Goal: Task Accomplishment & Management: Manage account settings

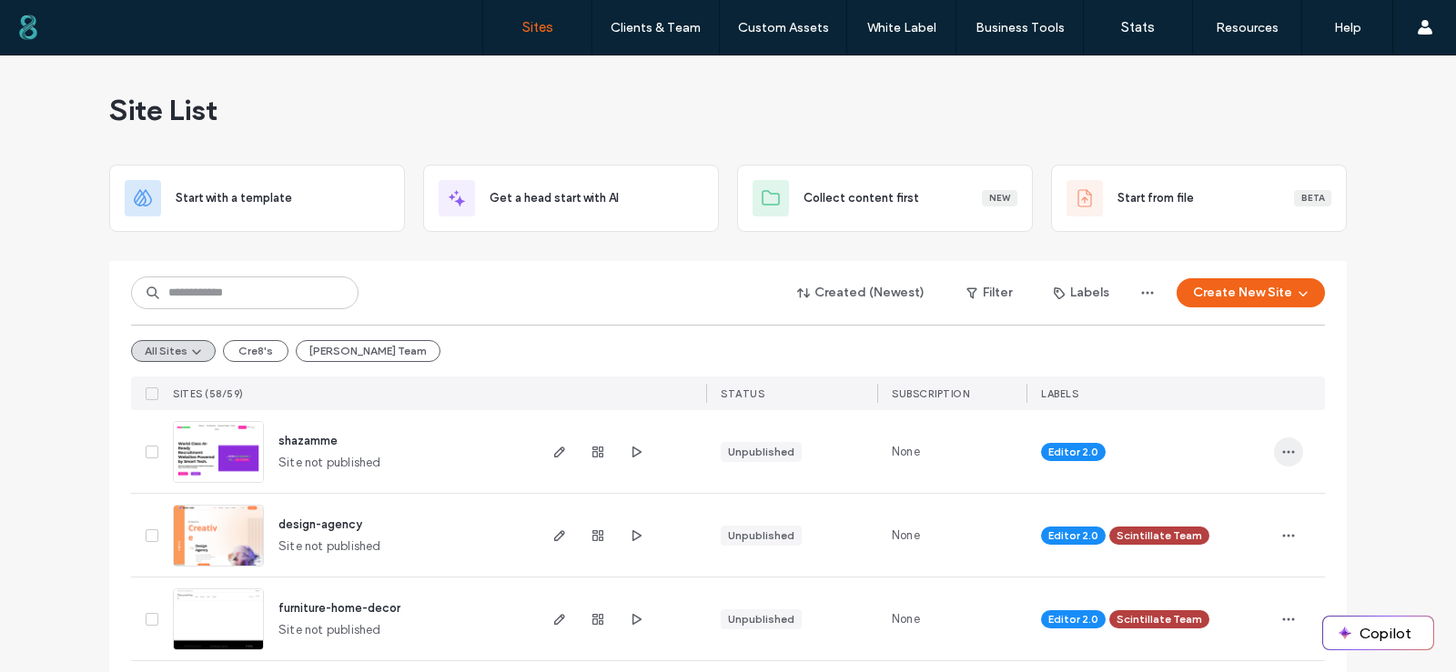
click at [1281, 454] on icon "button" at bounding box center [1288, 452] width 15 height 15
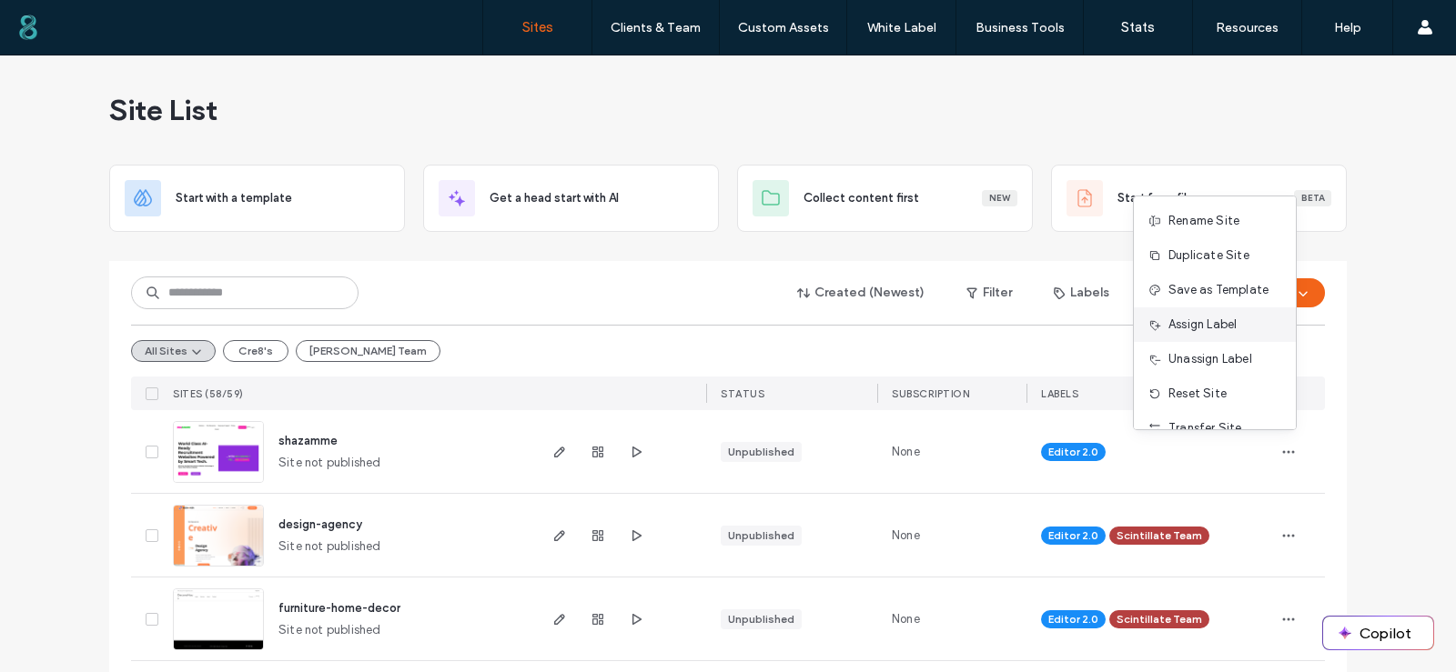
click at [1210, 324] on span "Assign Label" at bounding box center [1202, 325] width 68 height 18
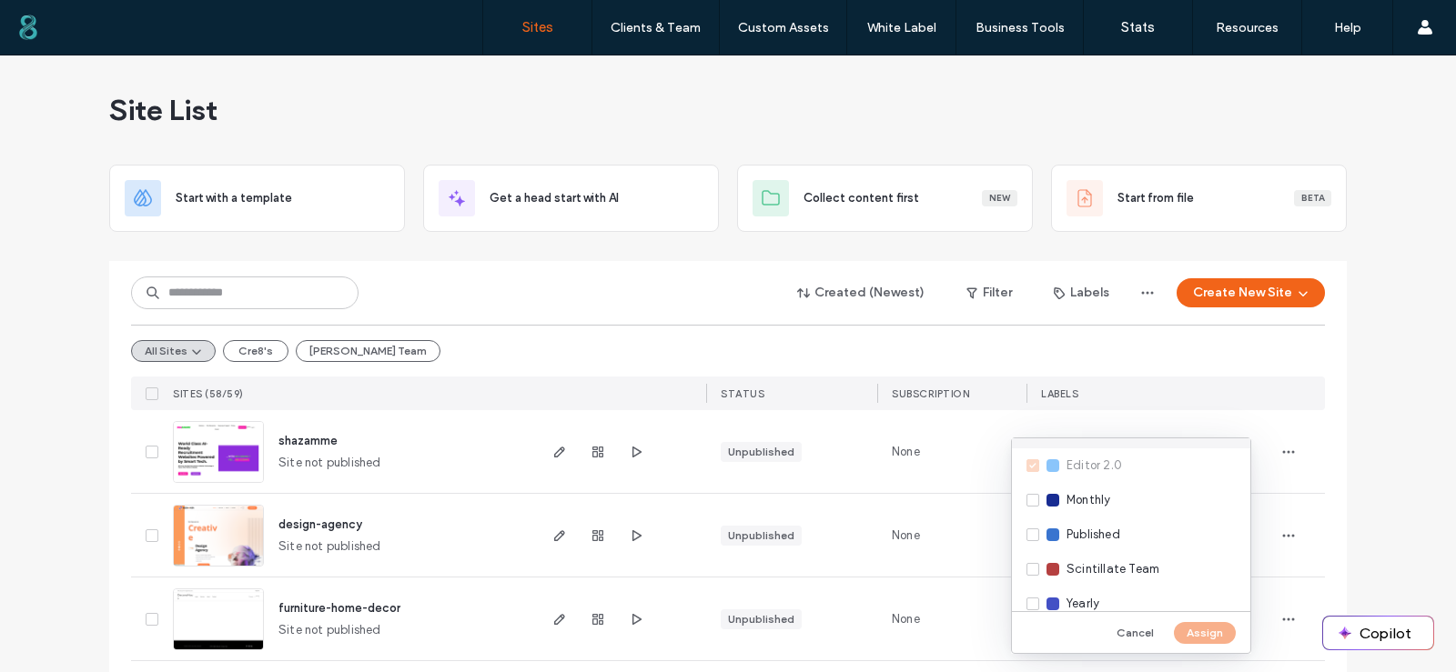
scroll to position [118, 0]
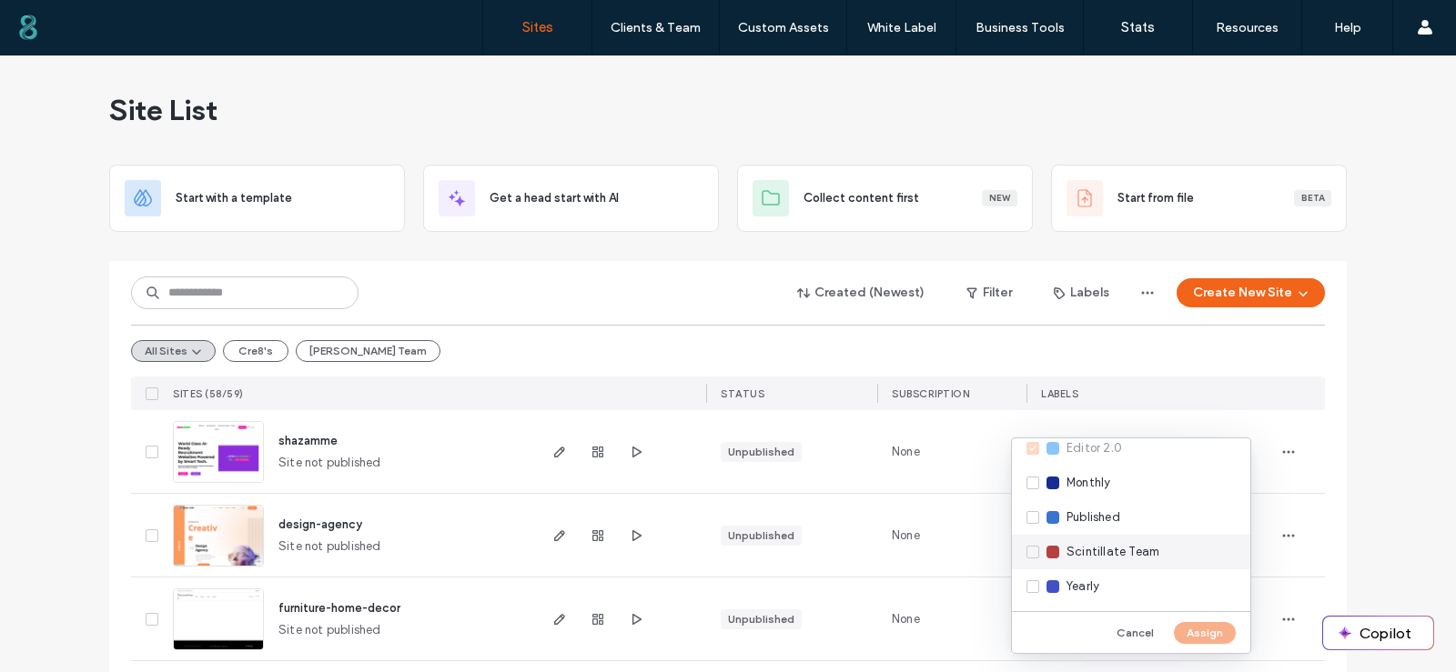
click at [1090, 551] on span "Scintillate Team" at bounding box center [1112, 552] width 93 height 18
click at [1193, 632] on button "Assign" at bounding box center [1205, 633] width 62 height 22
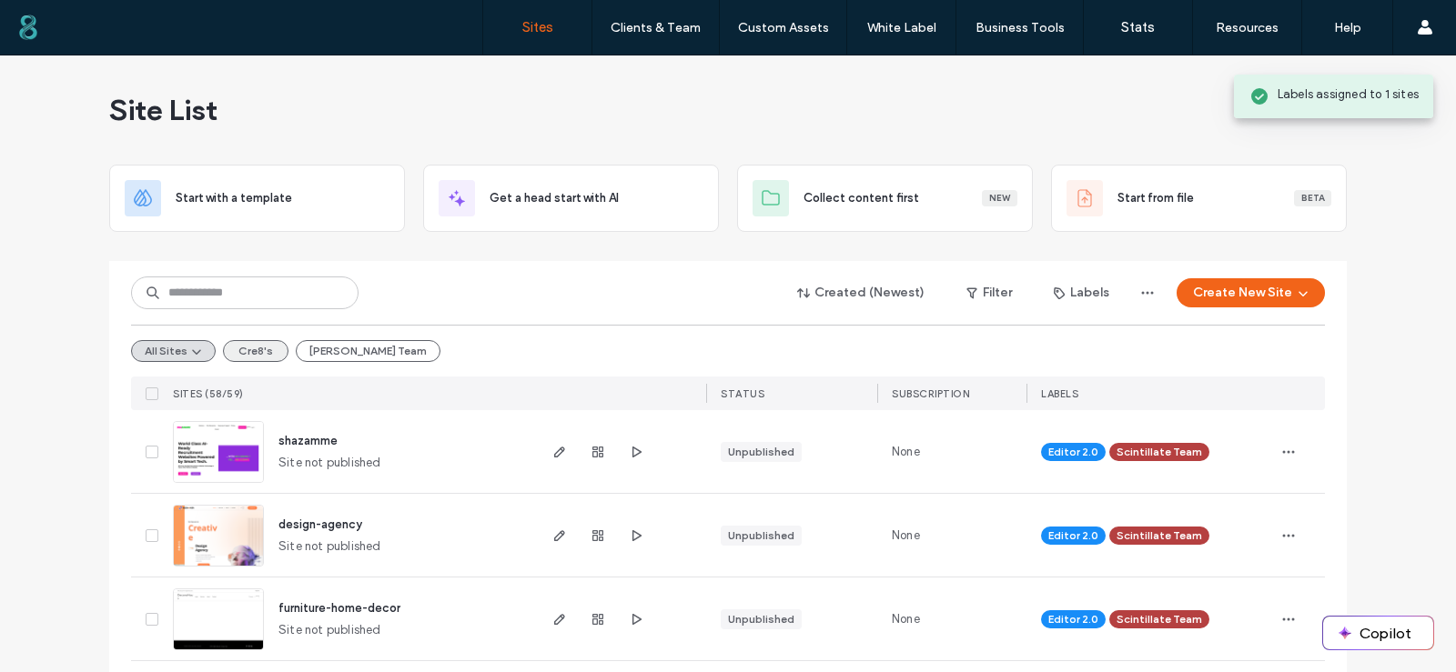
click at [259, 349] on button "Cre8's" at bounding box center [256, 351] width 66 height 22
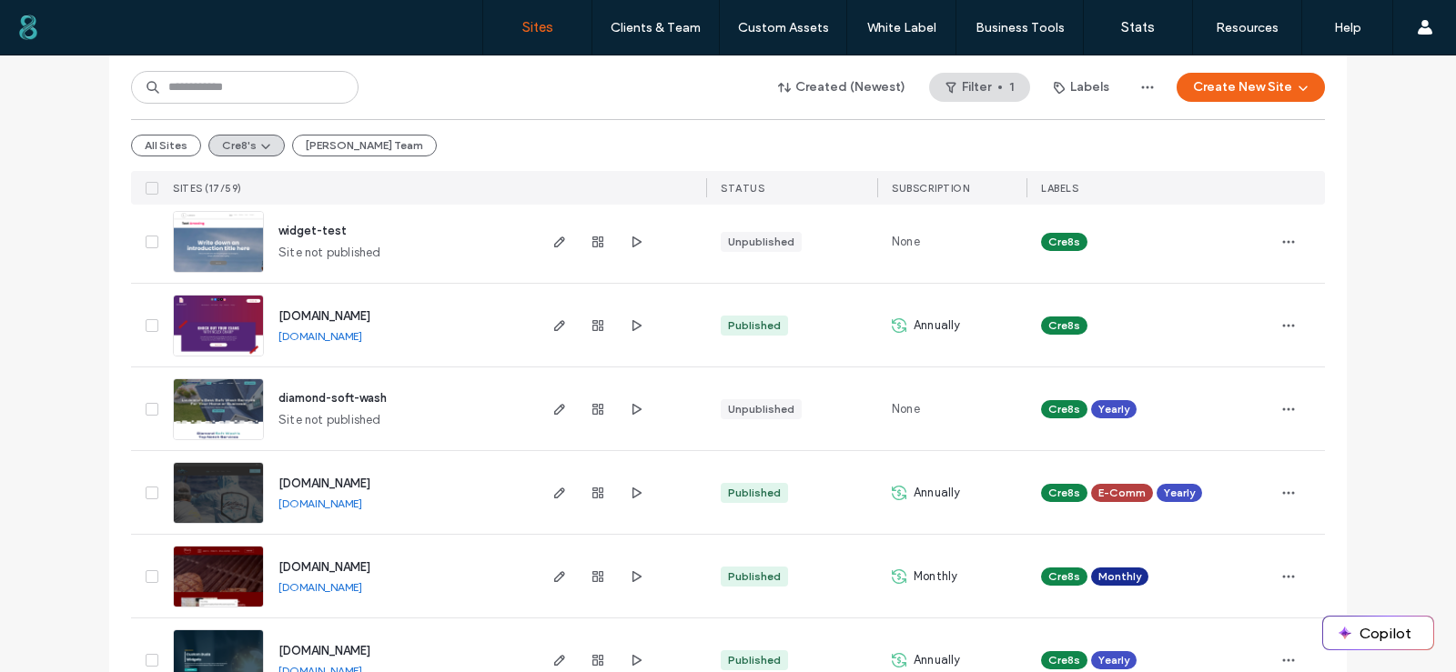
scroll to position [546, 0]
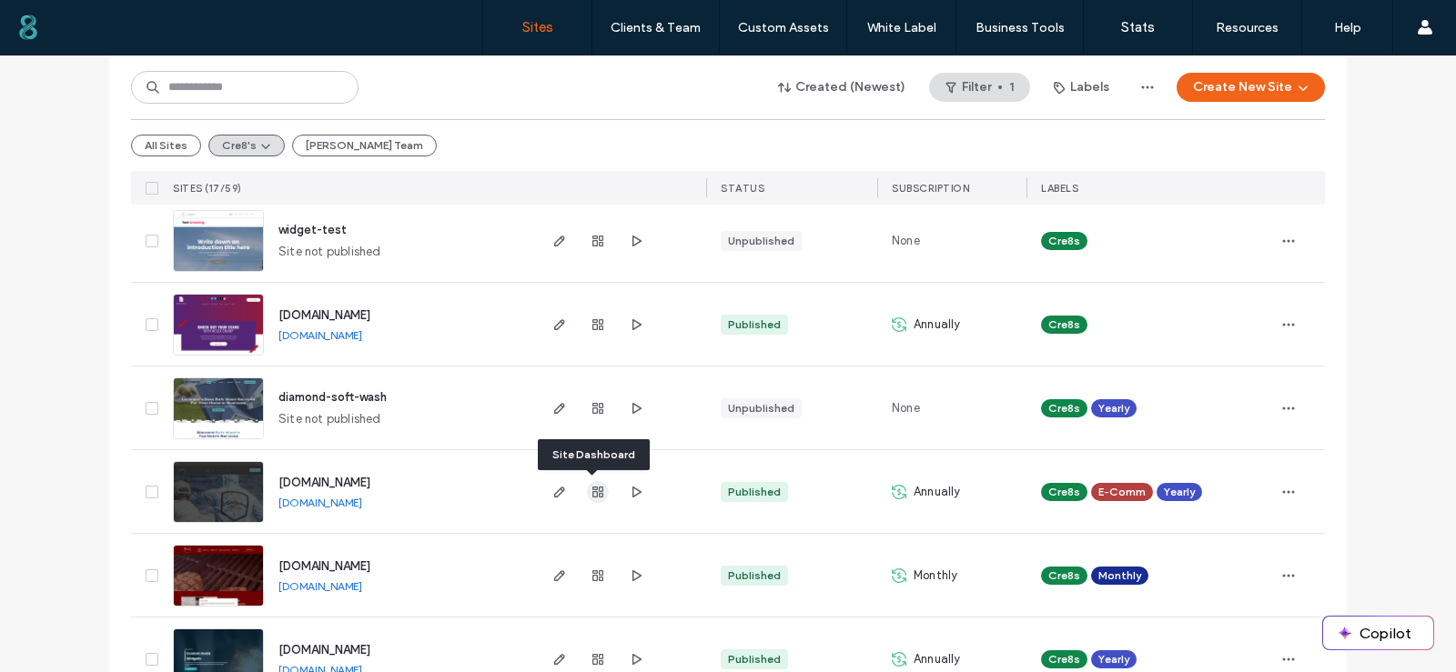
click at [596, 492] on icon "button" at bounding box center [597, 492] width 15 height 15
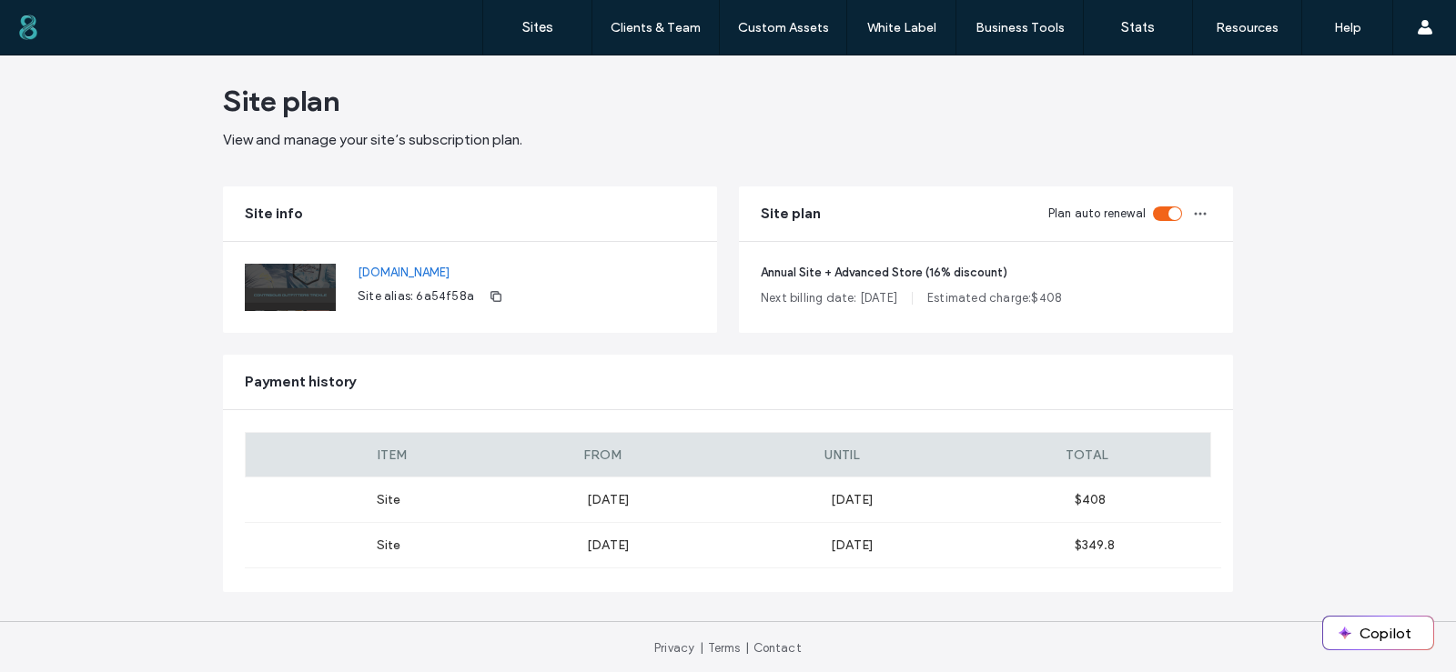
scroll to position [12, 0]
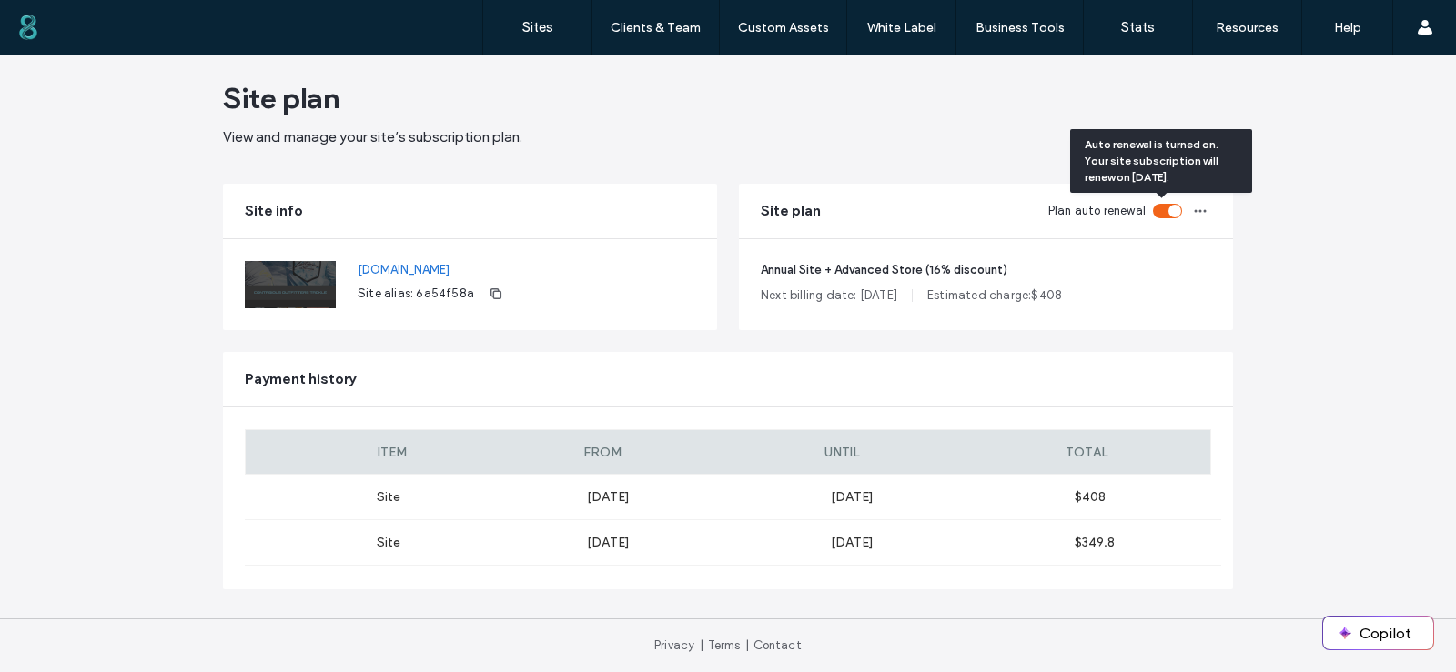
click at [1156, 214] on div "toggle" at bounding box center [1167, 211] width 29 height 15
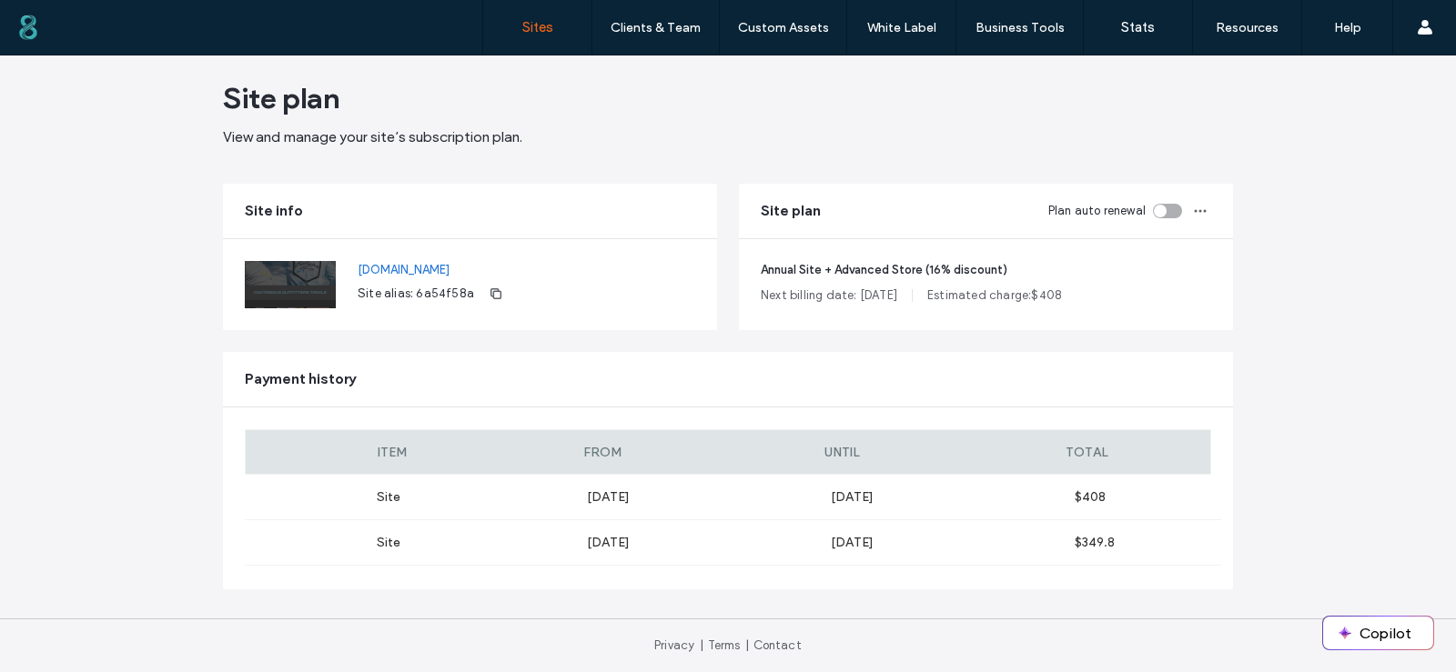
click at [541, 31] on label "Sites" at bounding box center [537, 27] width 31 height 16
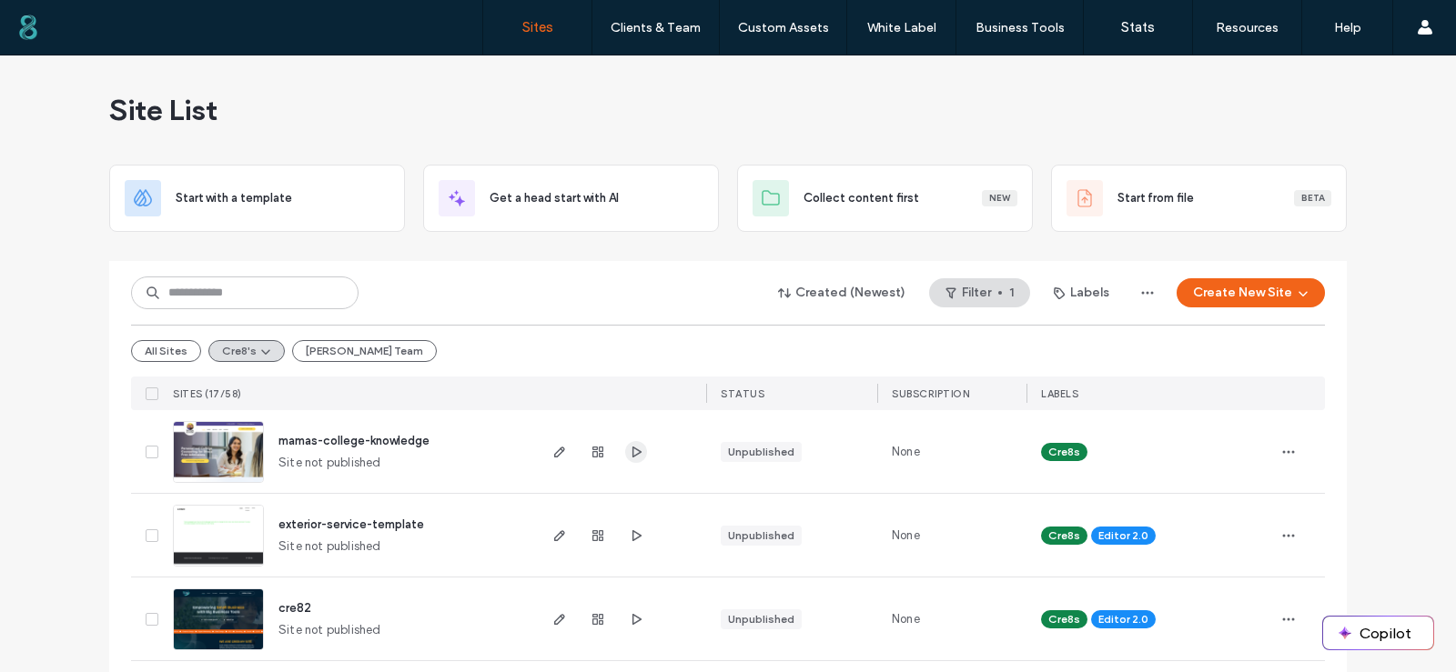
click at [629, 453] on icon "button" at bounding box center [636, 452] width 15 height 15
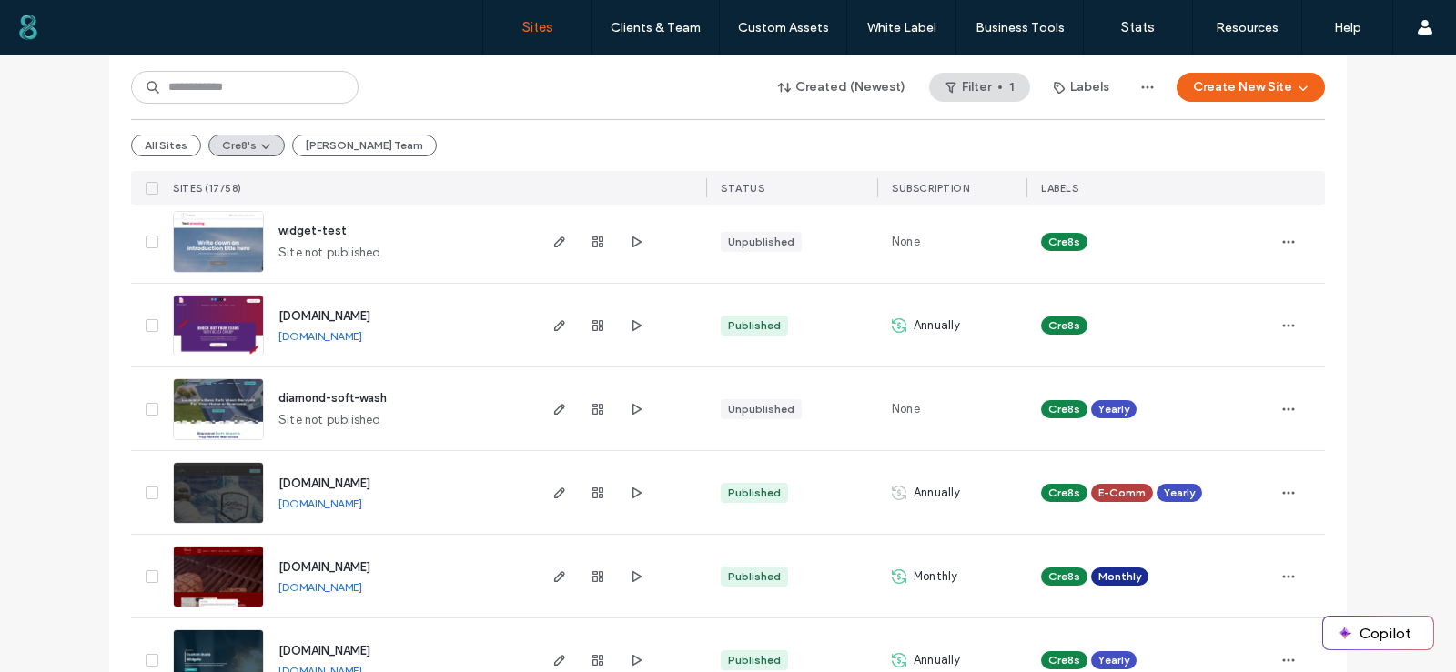
scroll to position [546, 0]
click at [556, 410] on icon "button" at bounding box center [559, 408] width 15 height 15
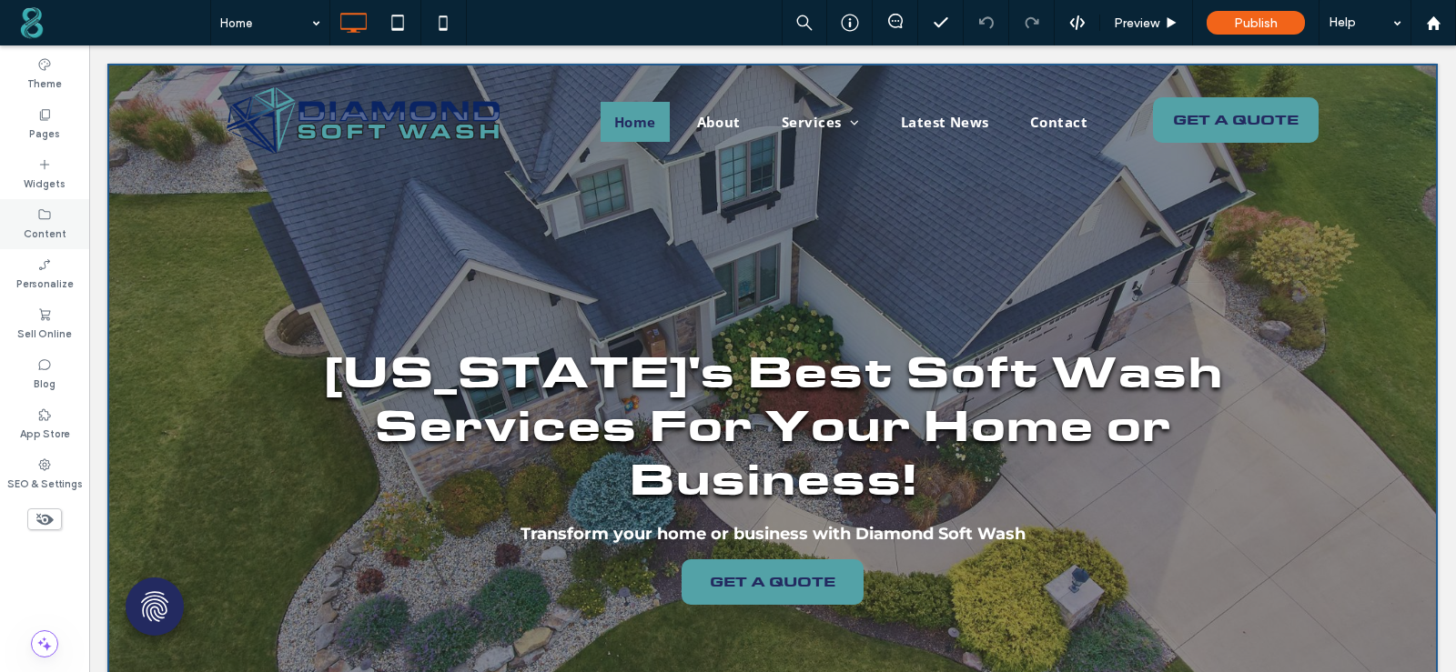
click at [47, 232] on label "Content" at bounding box center [45, 232] width 43 height 20
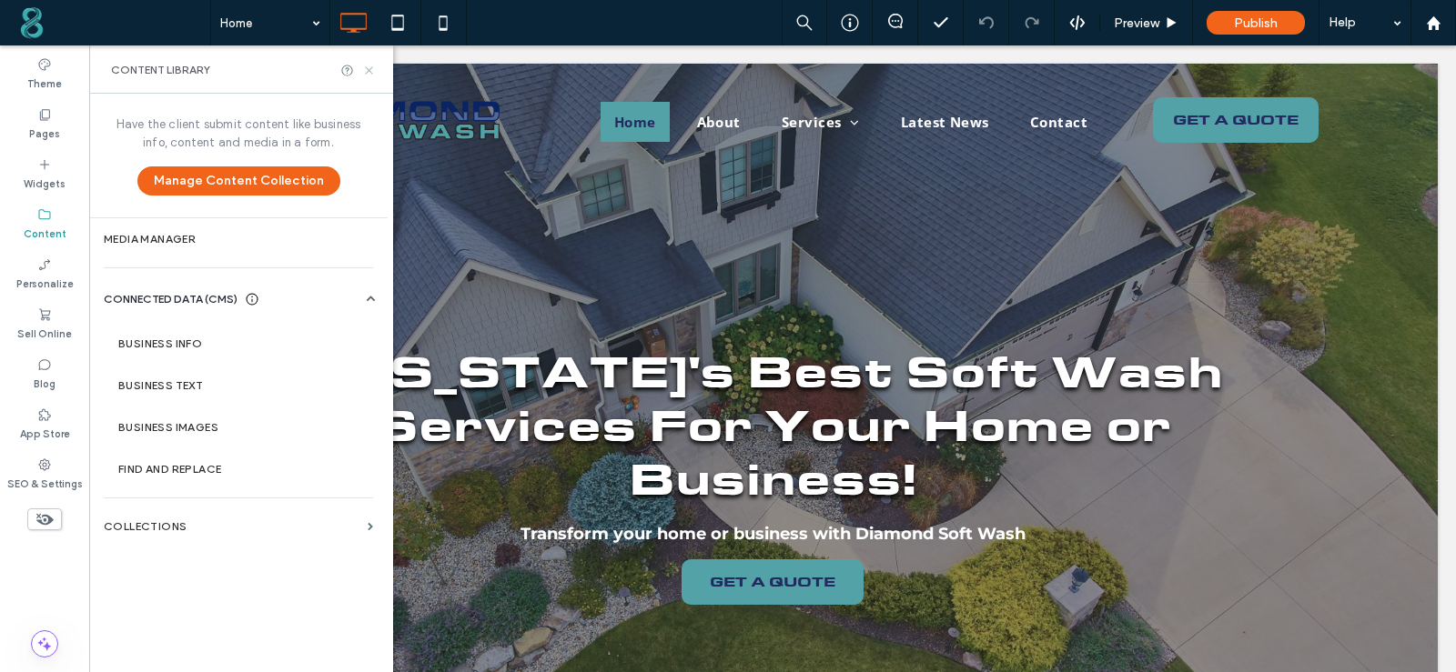
click at [368, 69] on use at bounding box center [368, 69] width 7 height 7
